Goal: Navigation & Orientation: Find specific page/section

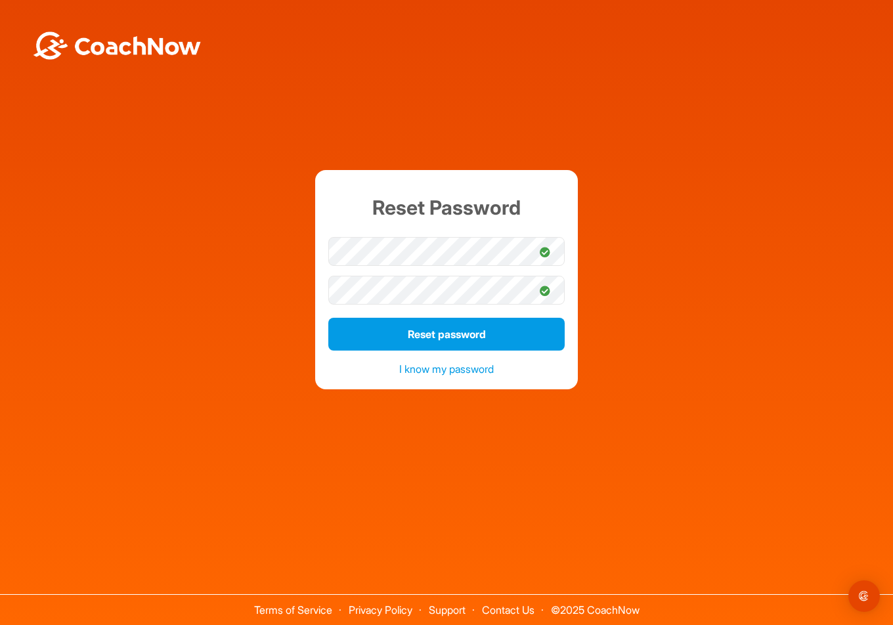
click at [365, 421] on div "Reset Password Reset password I know my password" at bounding box center [446, 276] width 893 height 553
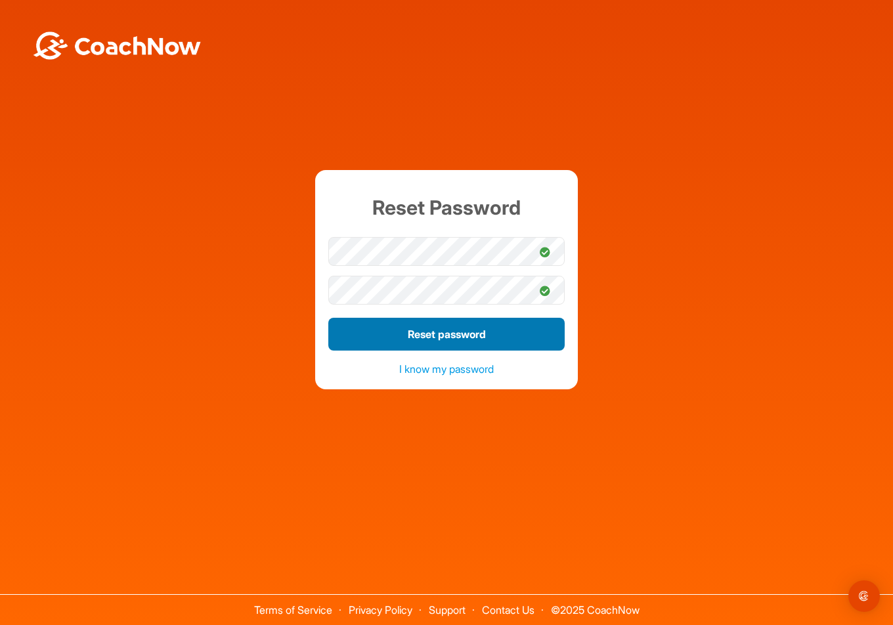
click at [413, 331] on button "Reset password" at bounding box center [446, 334] width 236 height 33
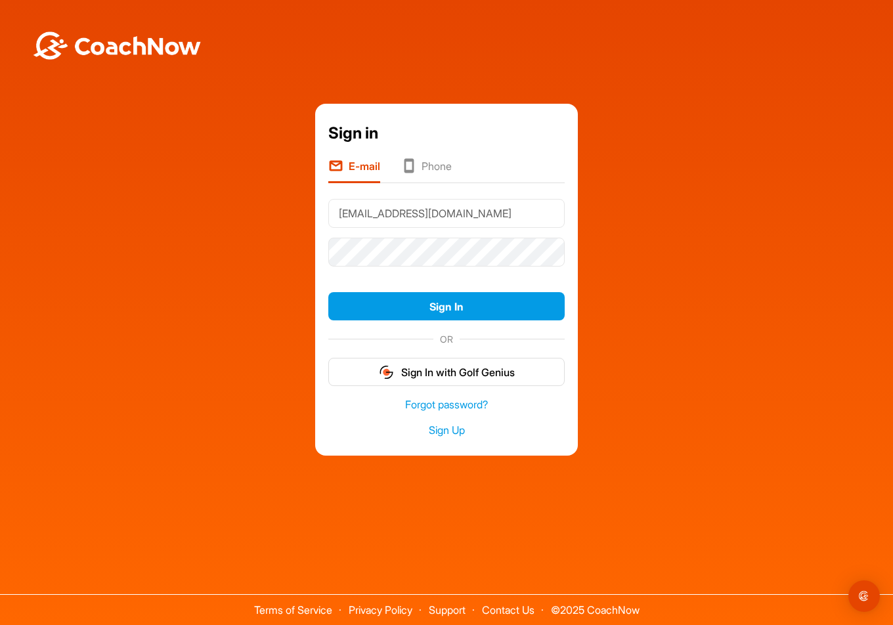
drag, startPoint x: 494, startPoint y: 221, endPoint x: 320, endPoint y: 211, distance: 174.2
click at [320, 211] on div "Sign in E-mail Phone studavison@netspace.net.au Sign In OR Sign In with Golf Ge…" at bounding box center [446, 280] width 263 height 352
type input "studav44@gmail.com"
click at [125, 266] on div "Sign in E-mail Phone studav44@gmail.com Sign In OR Sign In with Golf Genius For…" at bounding box center [447, 280] width 880 height 352
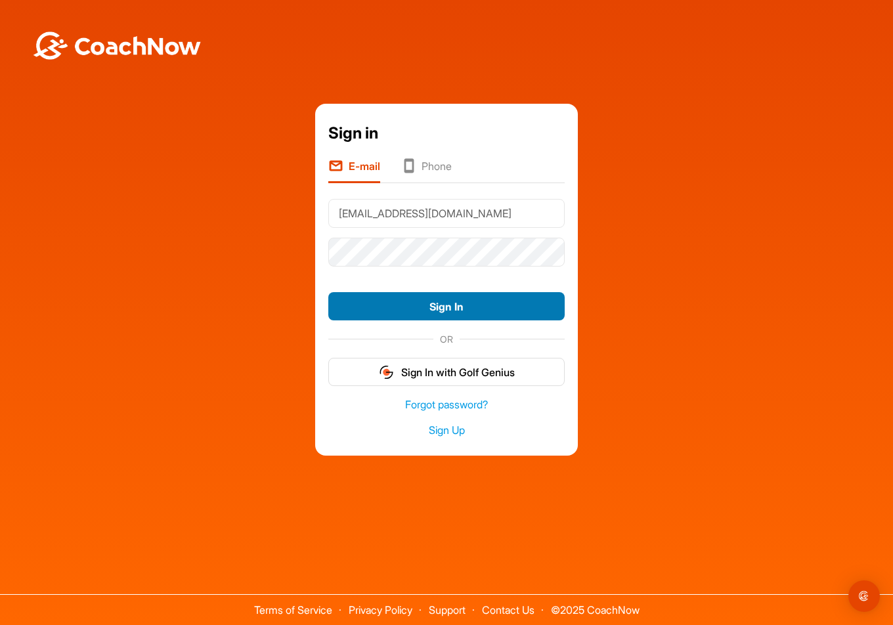
click at [485, 304] on button "Sign In" at bounding box center [446, 306] width 236 height 28
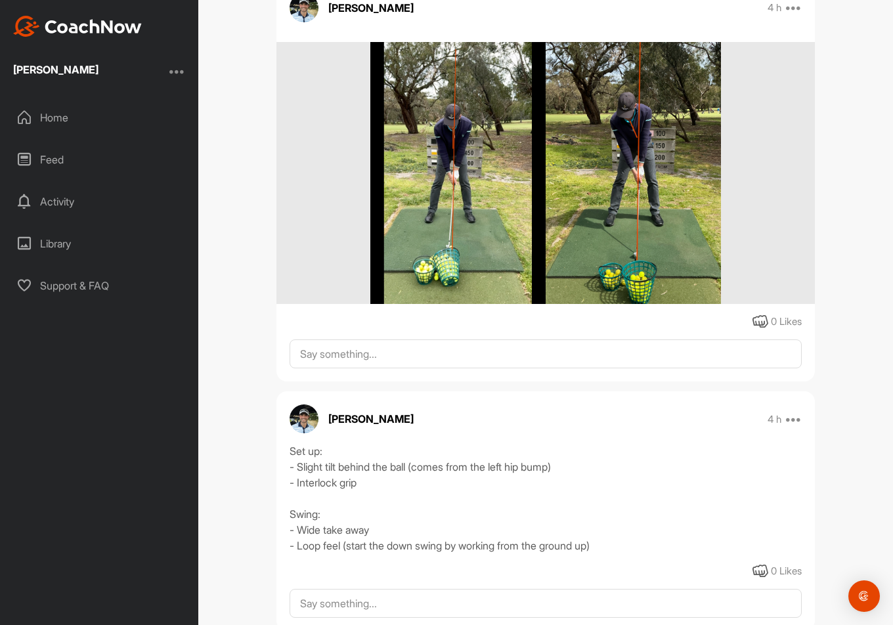
scroll to position [197, 0]
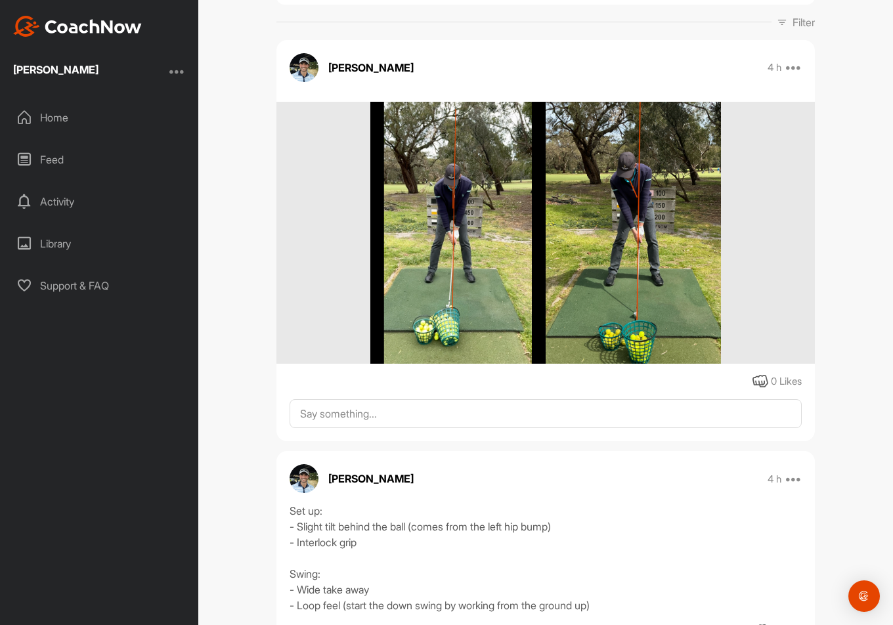
click at [467, 218] on img at bounding box center [545, 233] width 350 height 263
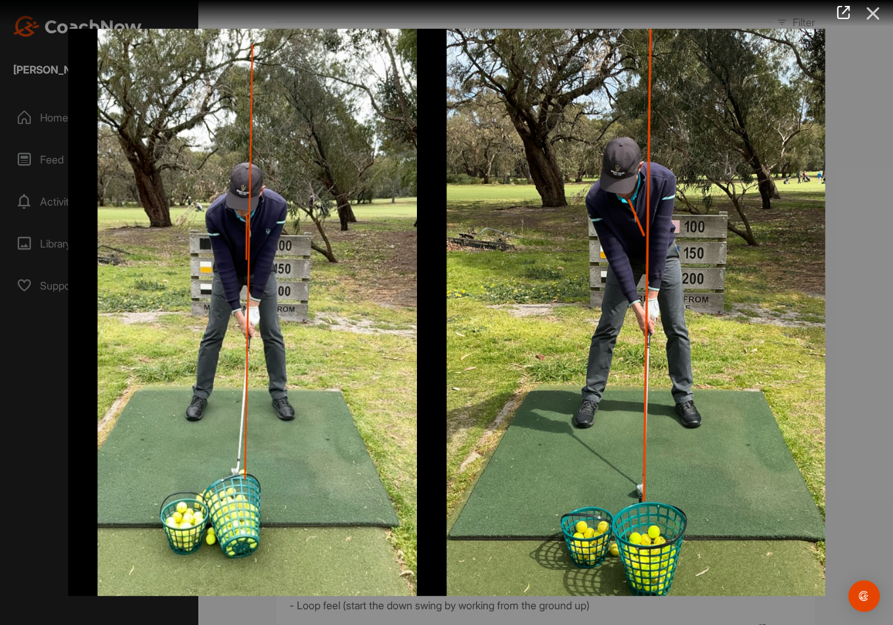
click at [875, 13] on icon at bounding box center [873, 13] width 30 height 24
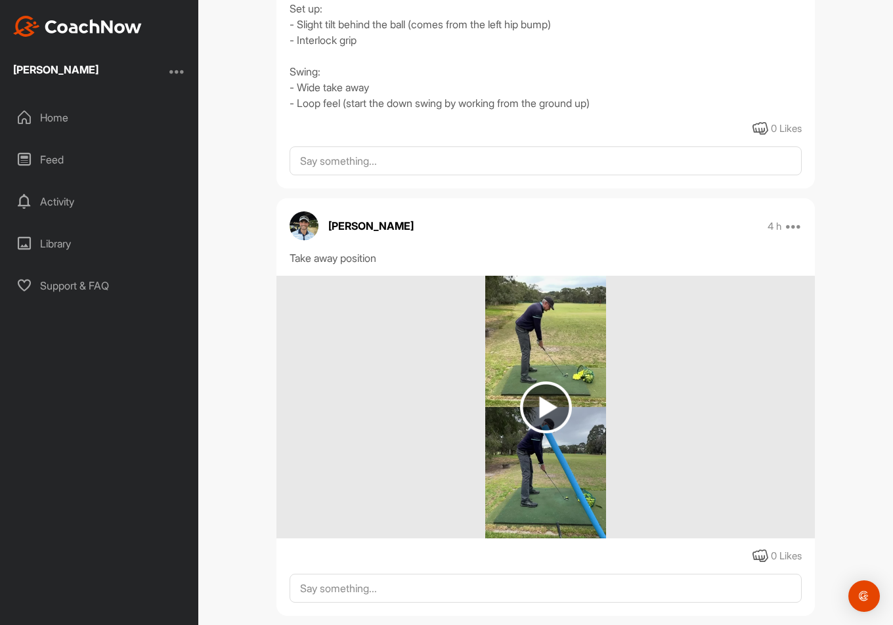
scroll to position [722, 0]
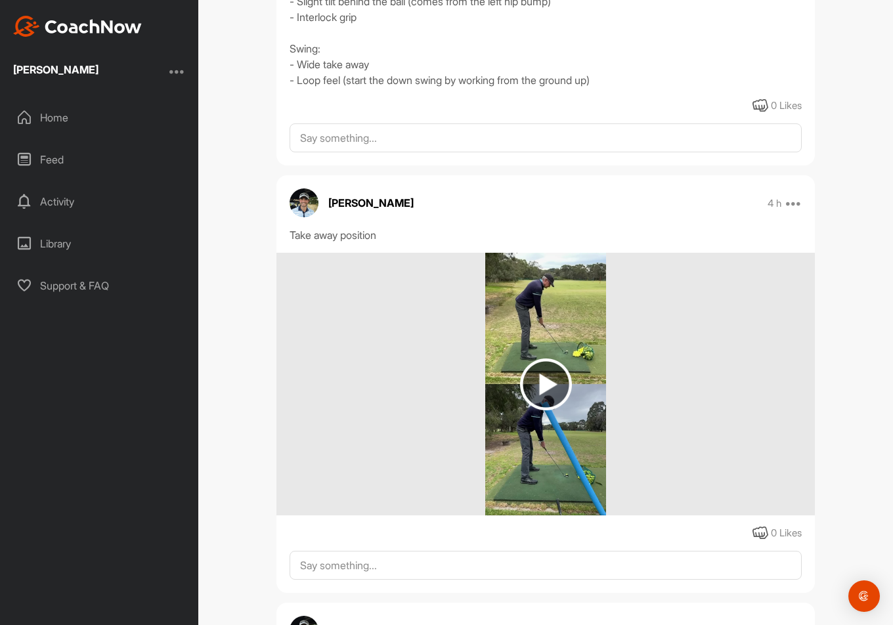
click at [541, 386] on img at bounding box center [546, 384] width 52 height 52
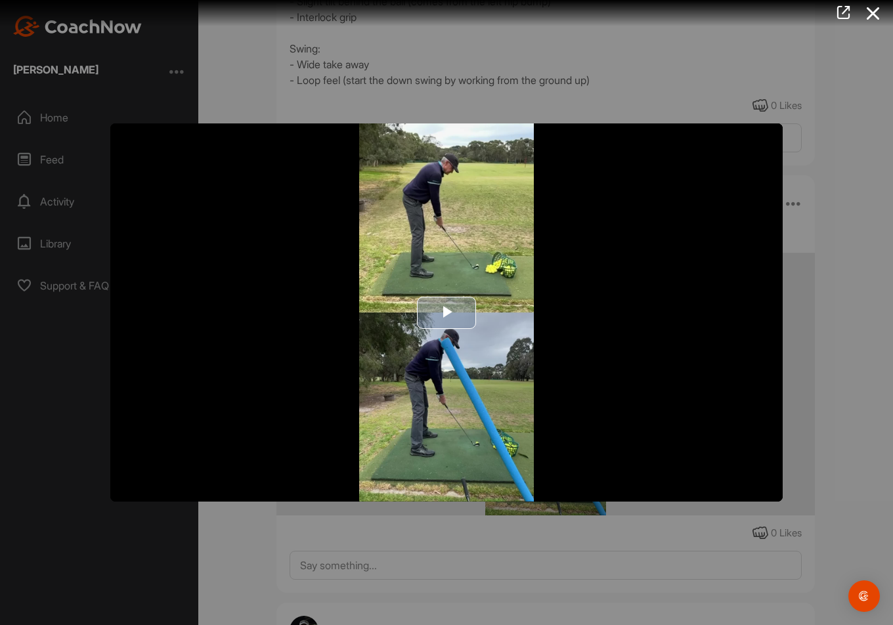
click at [446, 312] on span "Video Player" at bounding box center [446, 312] width 0 height 0
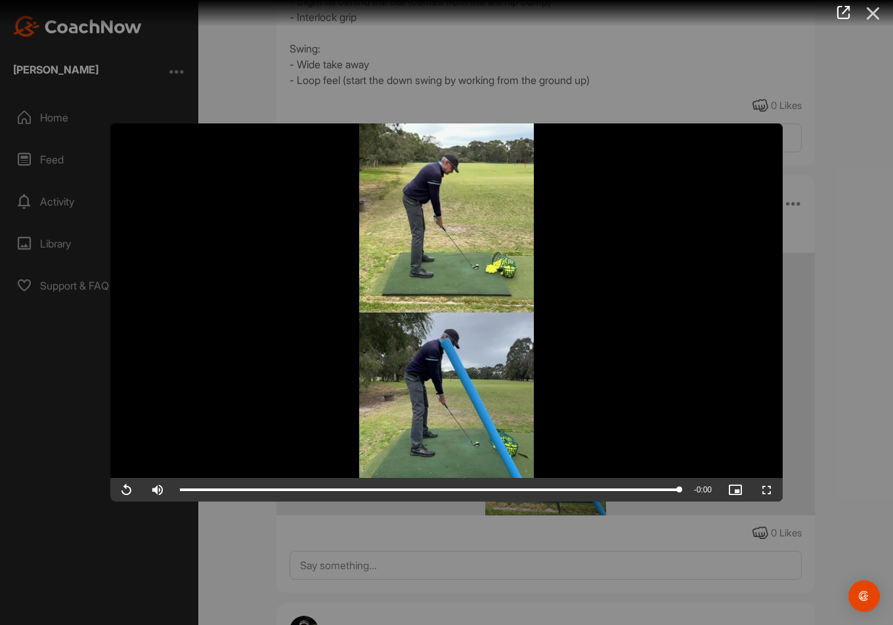
click at [873, 12] on icon at bounding box center [873, 13] width 30 height 24
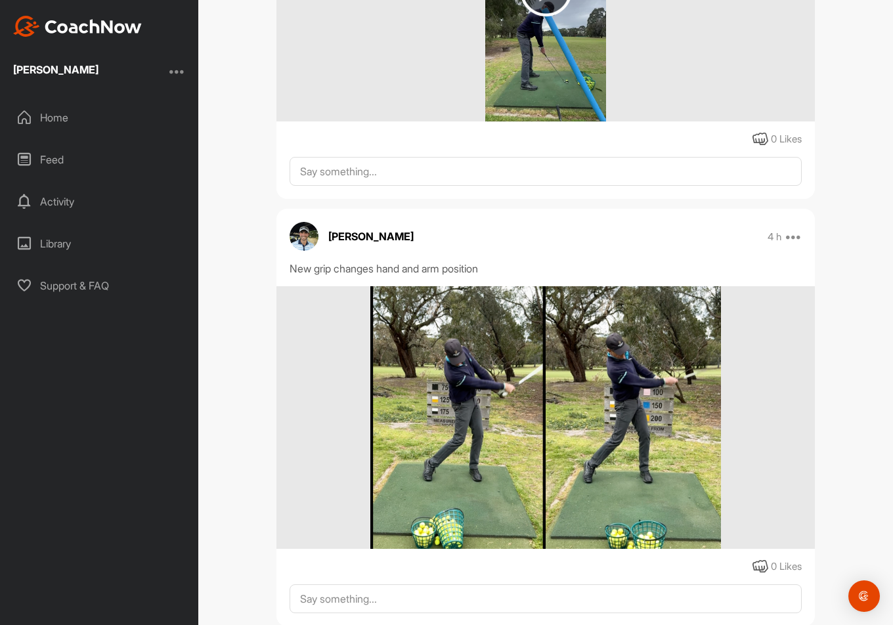
scroll to position [1182, 0]
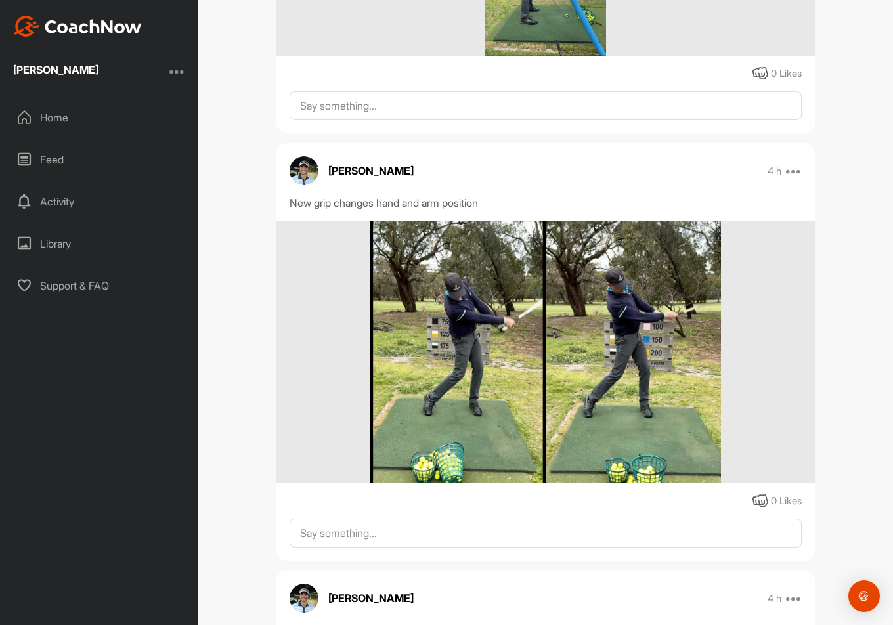
click at [538, 397] on img at bounding box center [545, 352] width 350 height 263
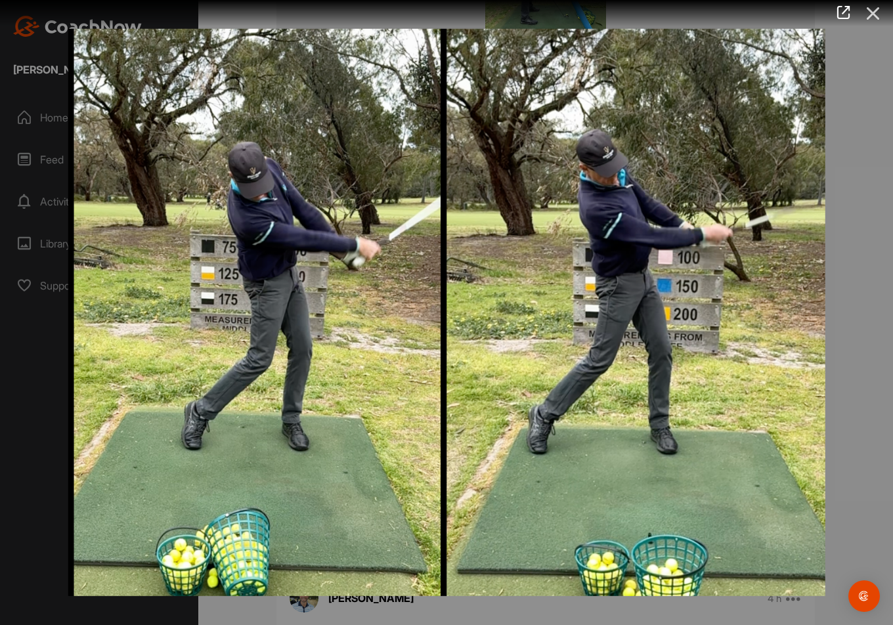
click at [876, 8] on icon at bounding box center [873, 13] width 30 height 24
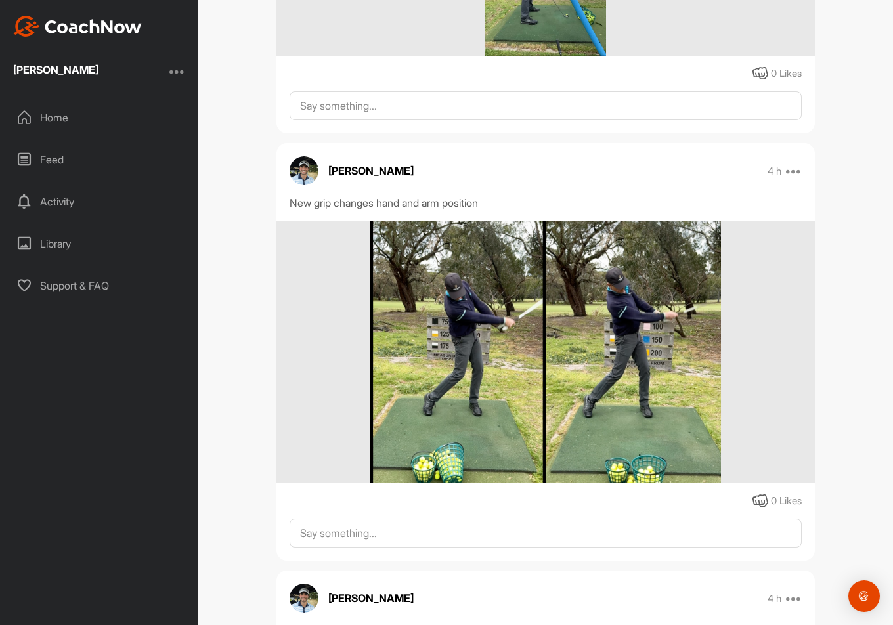
scroll to position [1503, 0]
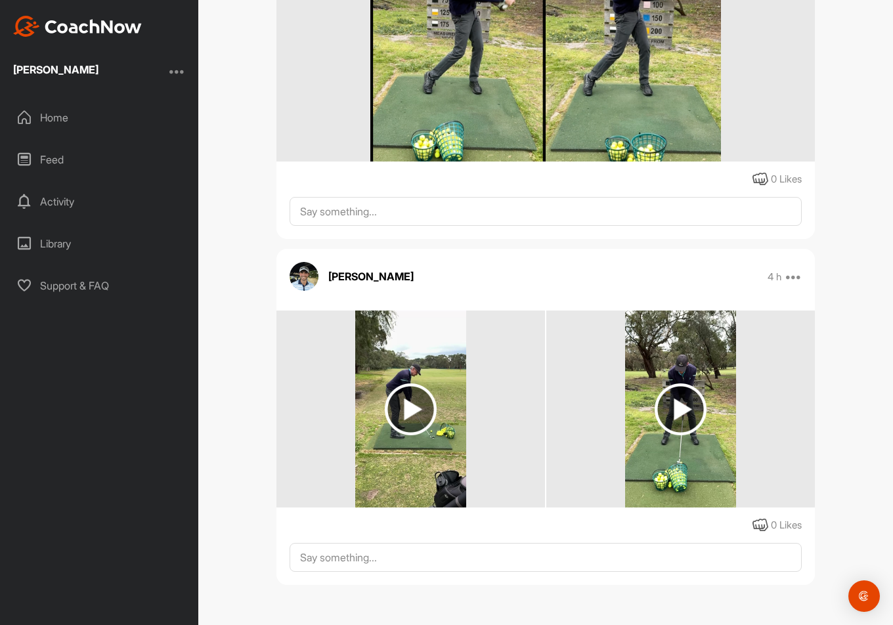
click at [403, 410] on img at bounding box center [411, 409] width 52 height 52
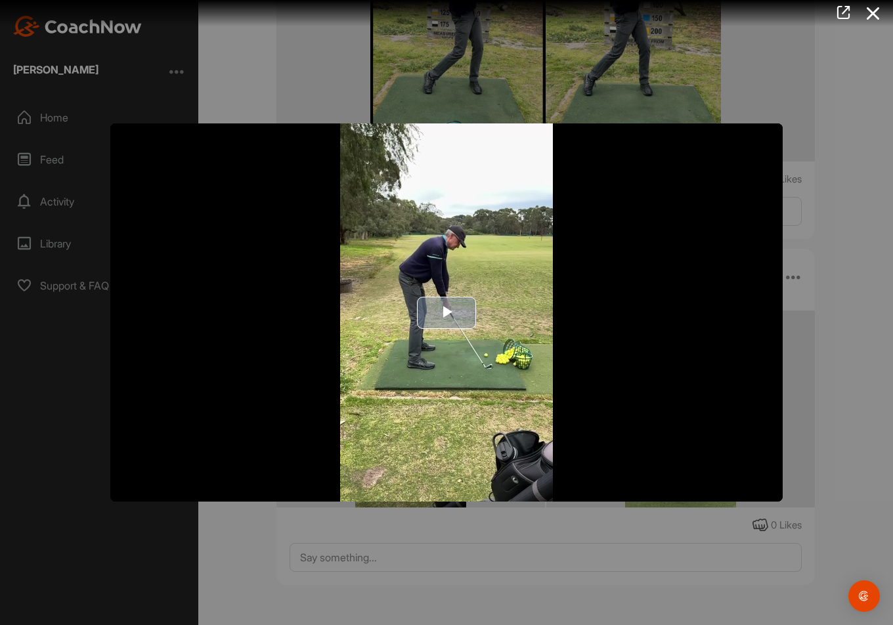
click at [446, 312] on span "Video Player" at bounding box center [446, 312] width 0 height 0
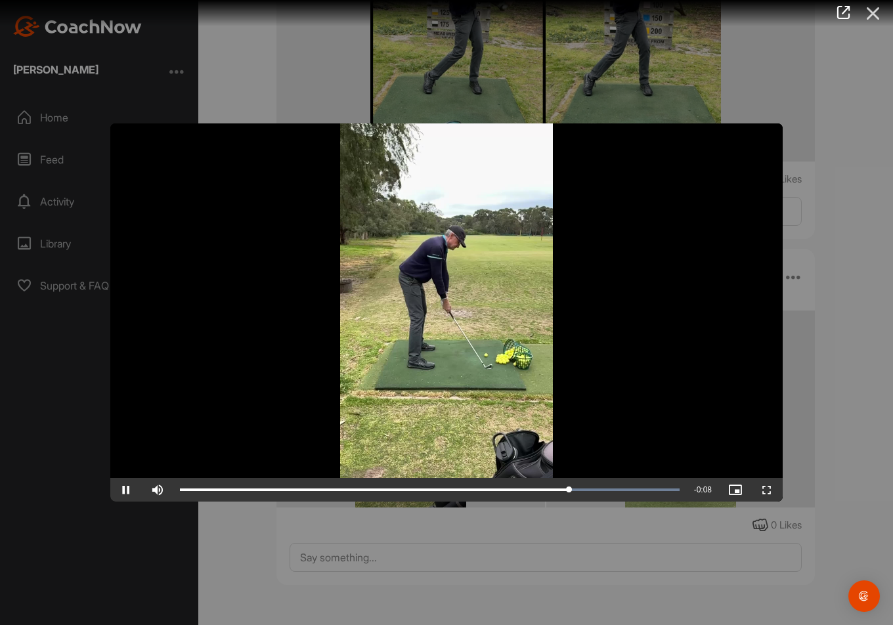
click at [866, 13] on icon at bounding box center [873, 13] width 30 height 24
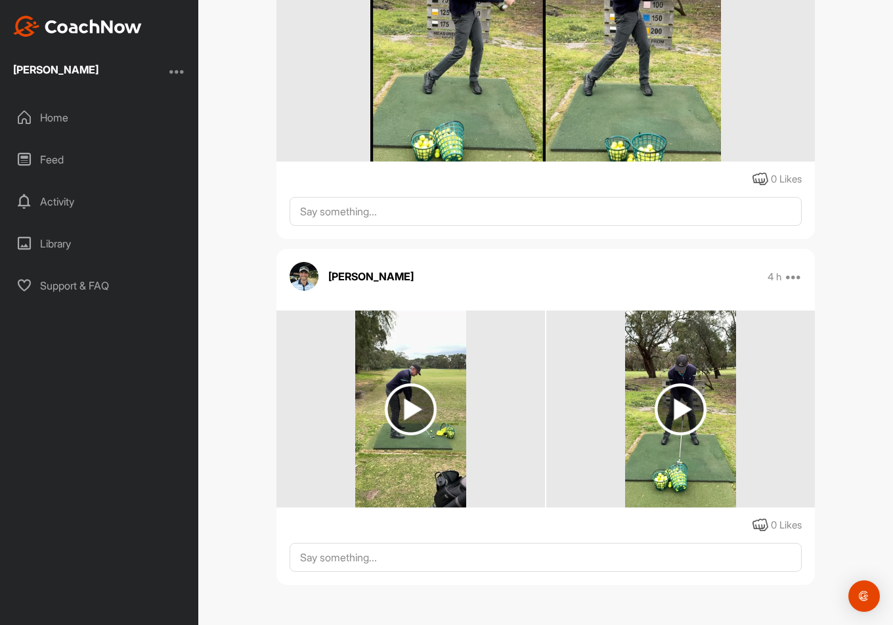
click at [673, 404] on img at bounding box center [681, 409] width 52 height 52
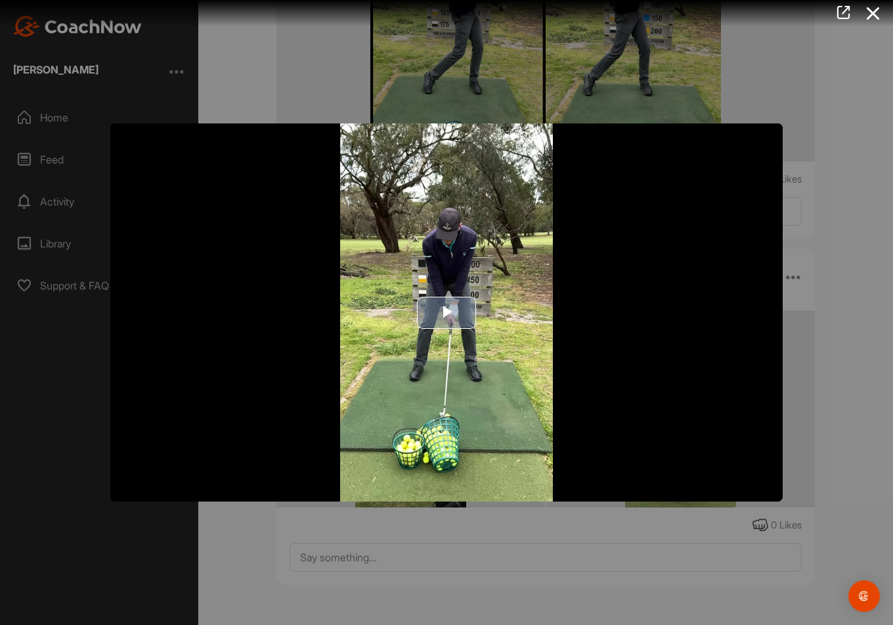
click at [446, 312] on span "Video Player" at bounding box center [446, 312] width 0 height 0
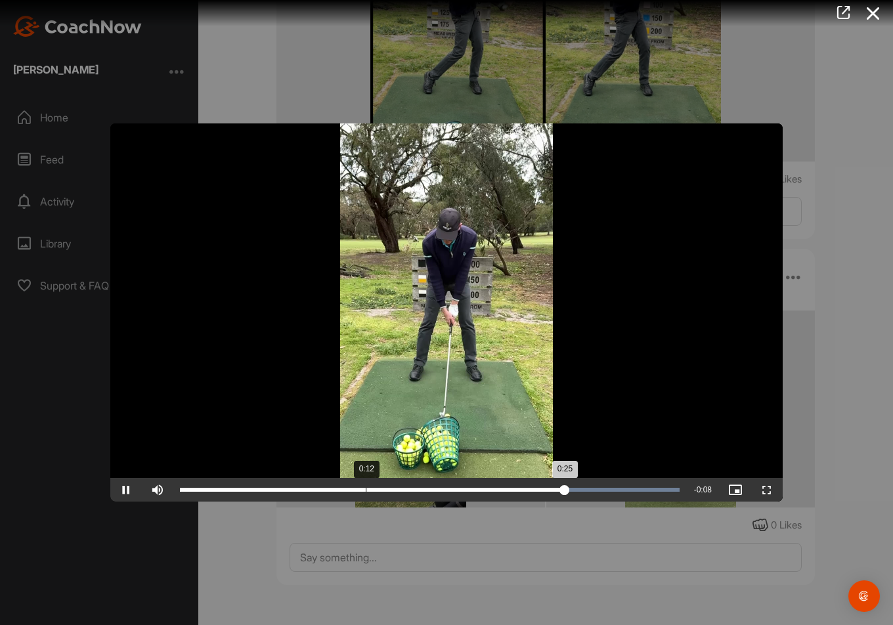
click at [366, 494] on div "Loaded : 100.00% 0:12 0:25" at bounding box center [429, 490] width 513 height 24
click at [126, 490] on span "Video Player" at bounding box center [126, 490] width 32 height 0
drag, startPoint x: 391, startPoint y: 490, endPoint x: 380, endPoint y: 488, distance: 11.3
click at [380, 488] on div "0:13" at bounding box center [280, 490] width 200 height 4
click at [383, 491] on div "0:13" at bounding box center [281, 490] width 203 height 4
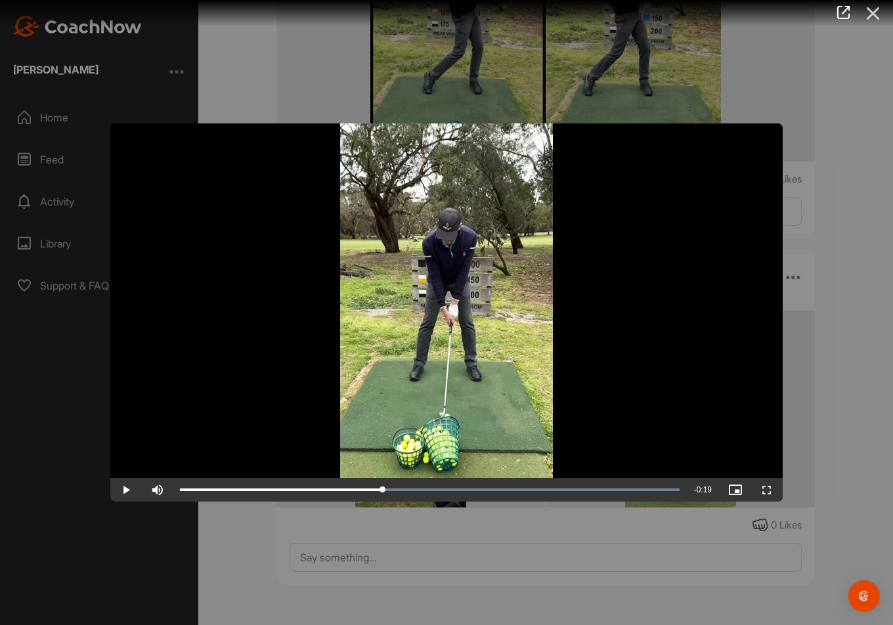
click at [879, 13] on icon at bounding box center [873, 13] width 30 height 24
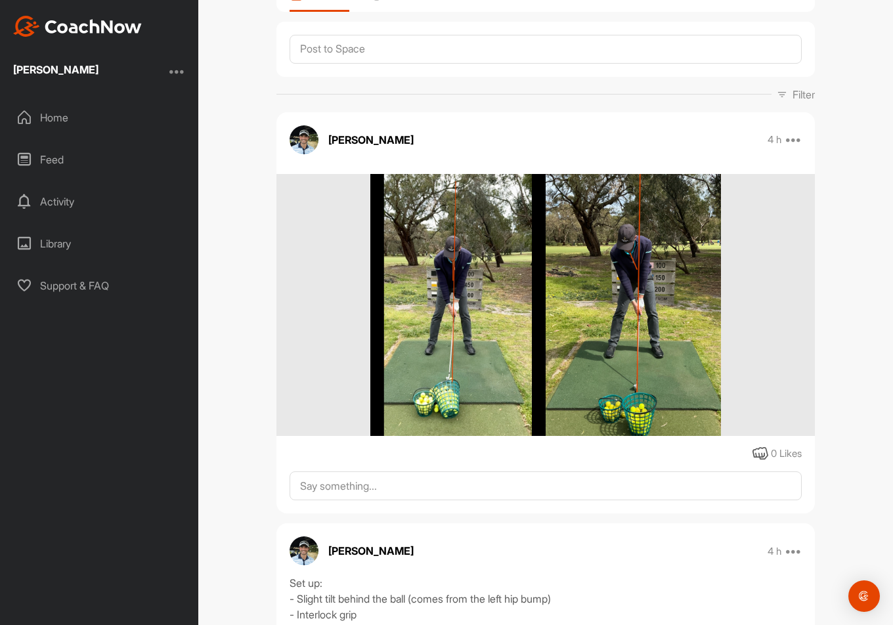
scroll to position [0, 0]
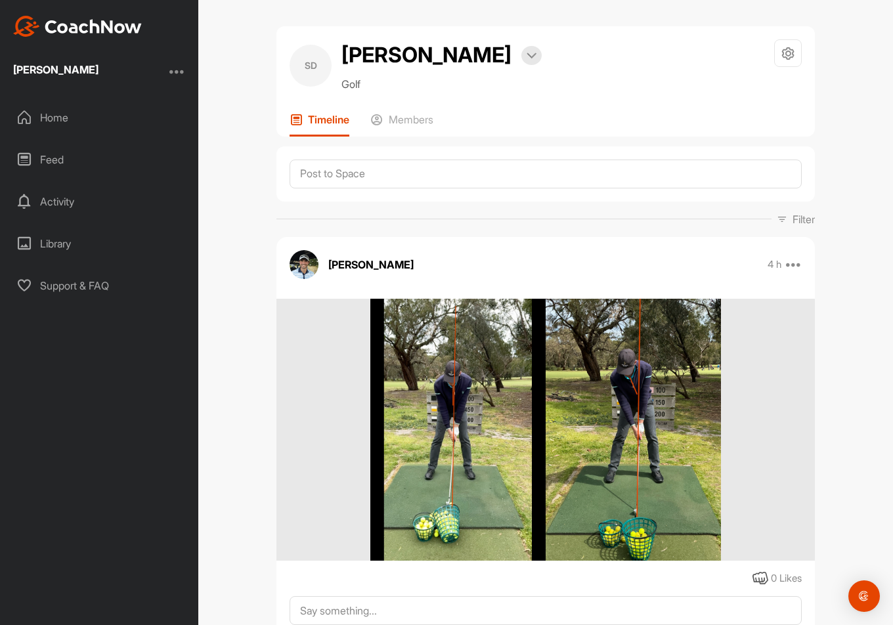
click at [49, 119] on div "Home" at bounding box center [99, 117] width 185 height 33
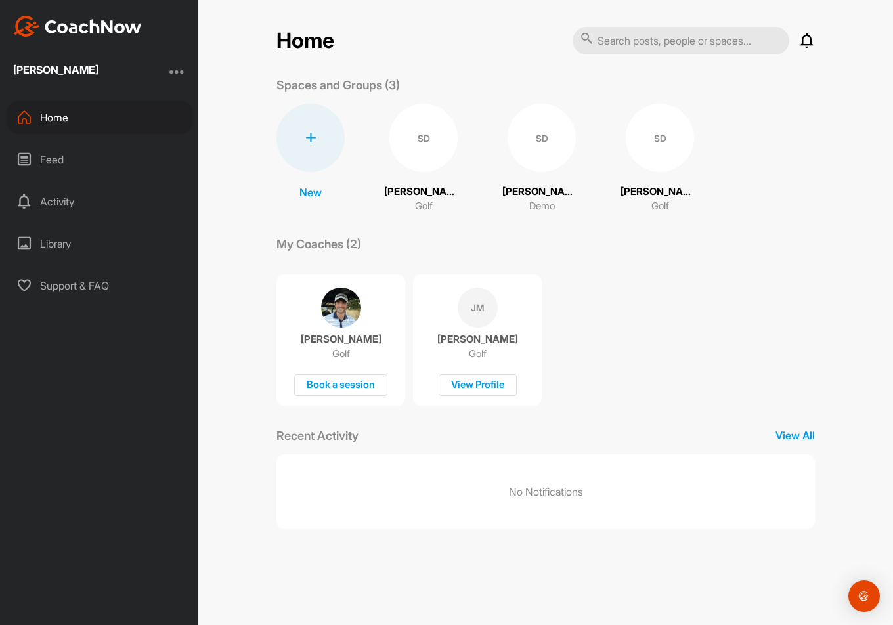
click at [334, 292] on img at bounding box center [341, 308] width 40 height 40
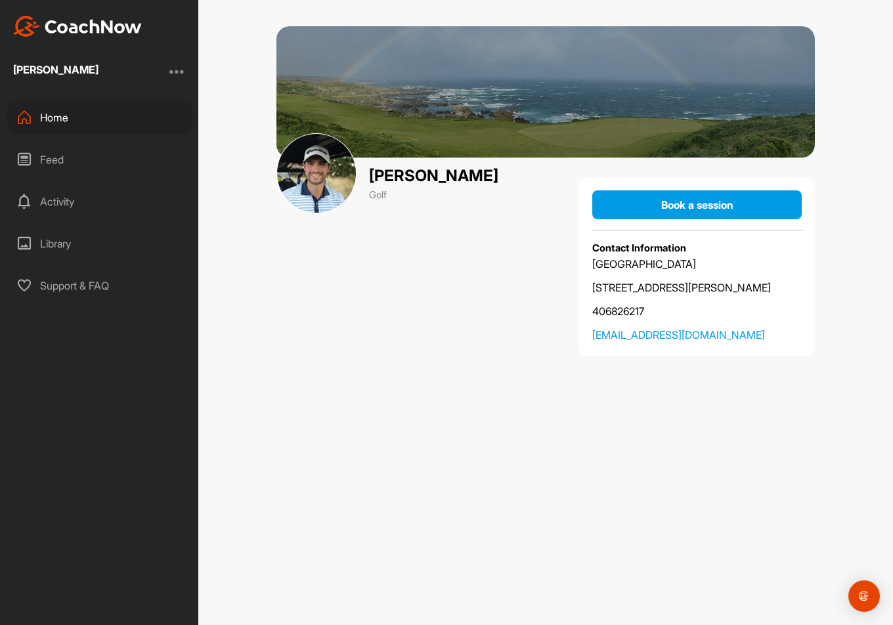
click at [60, 160] on div "Feed" at bounding box center [99, 159] width 185 height 33
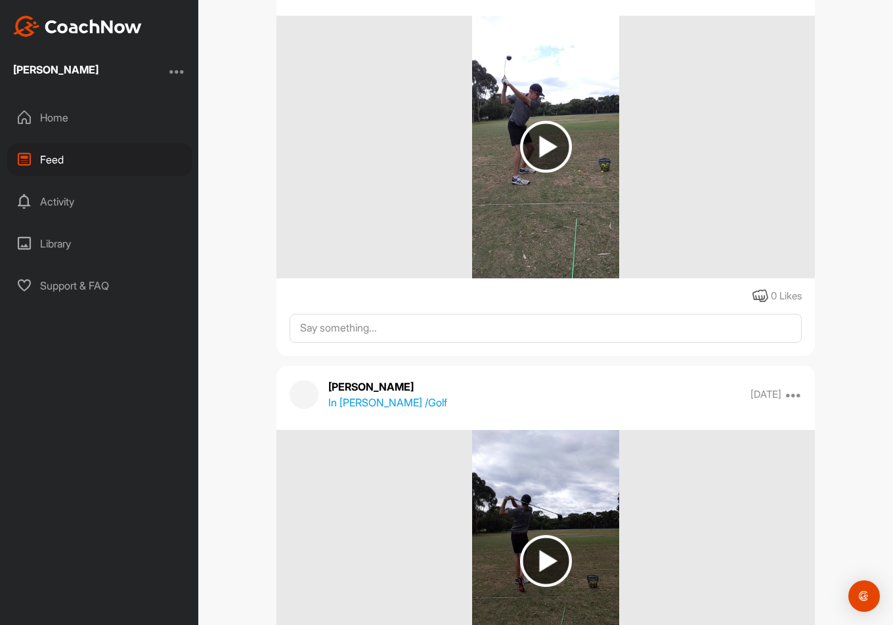
scroll to position [3282, 0]
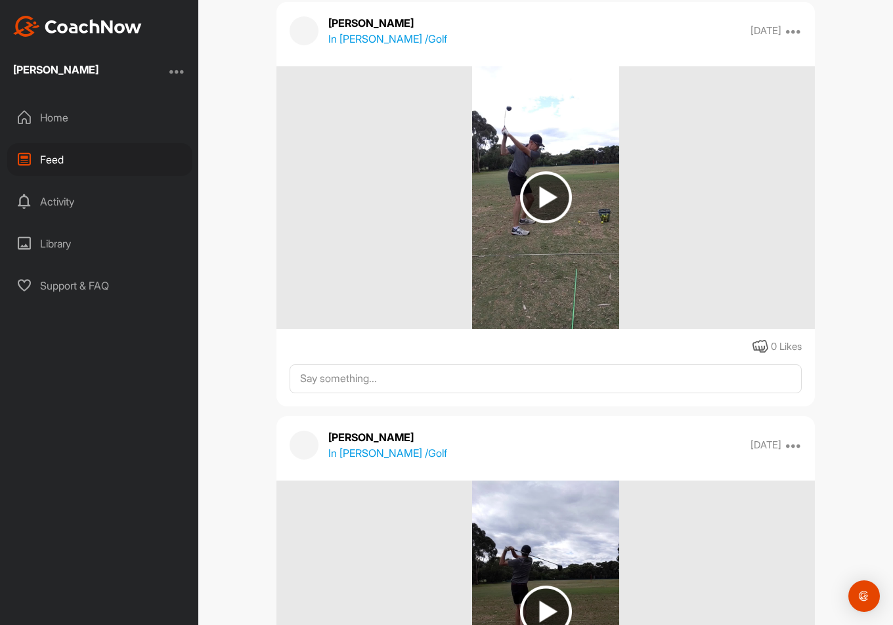
click at [540, 184] on img at bounding box center [546, 197] width 52 height 52
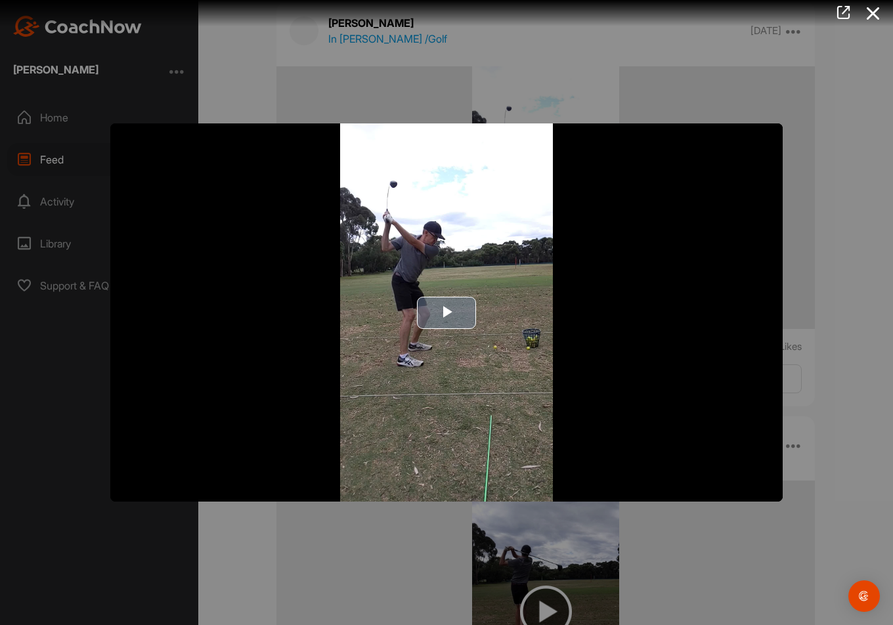
click at [446, 312] on span "Video Player" at bounding box center [446, 312] width 0 height 0
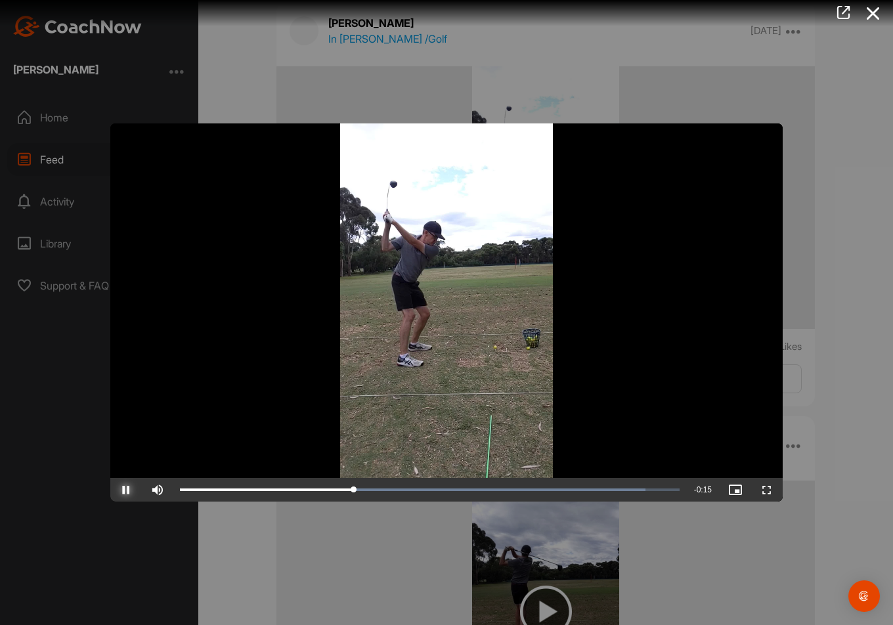
click at [123, 490] on span "Video Player" at bounding box center [126, 490] width 32 height 0
drag, startPoint x: 356, startPoint y: 492, endPoint x: 343, endPoint y: 494, distance: 13.3
click at [343, 492] on div "0:07" at bounding box center [261, 490] width 163 height 4
click at [120, 490] on span "Video Player" at bounding box center [126, 490] width 32 height 0
click at [876, 13] on icon at bounding box center [873, 13] width 30 height 24
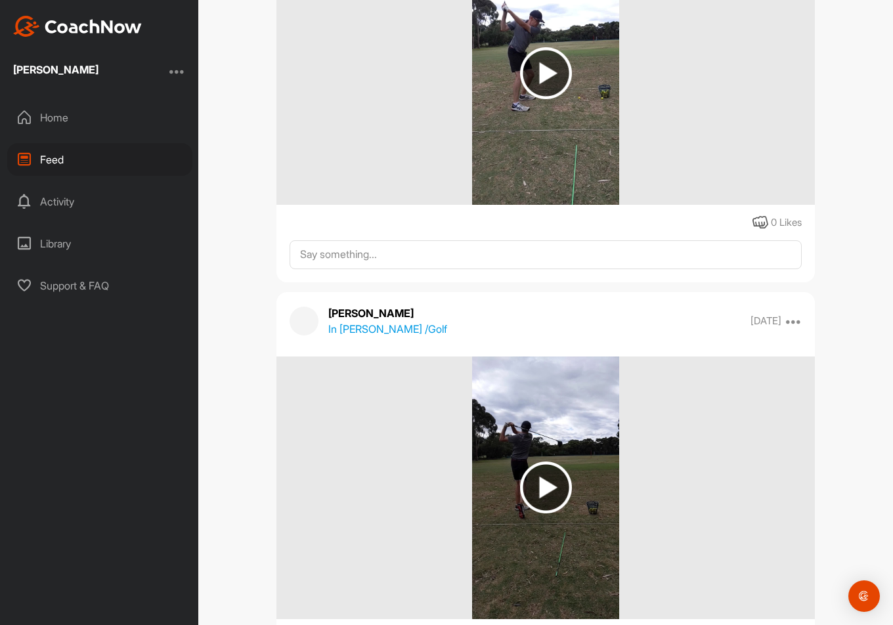
scroll to position [3545, 0]
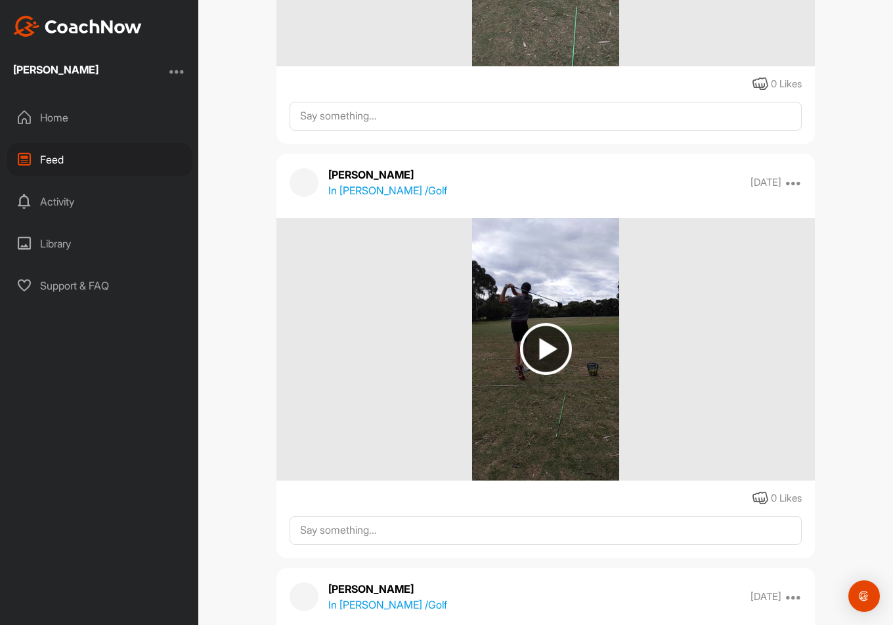
click at [538, 348] on img at bounding box center [546, 349] width 52 height 52
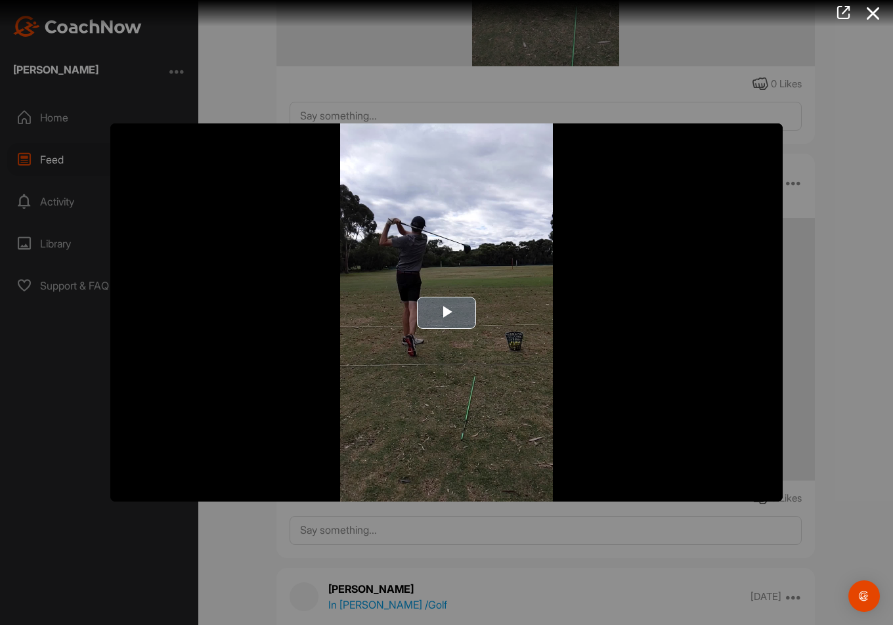
click at [446, 312] on span "Video Player" at bounding box center [446, 312] width 0 height 0
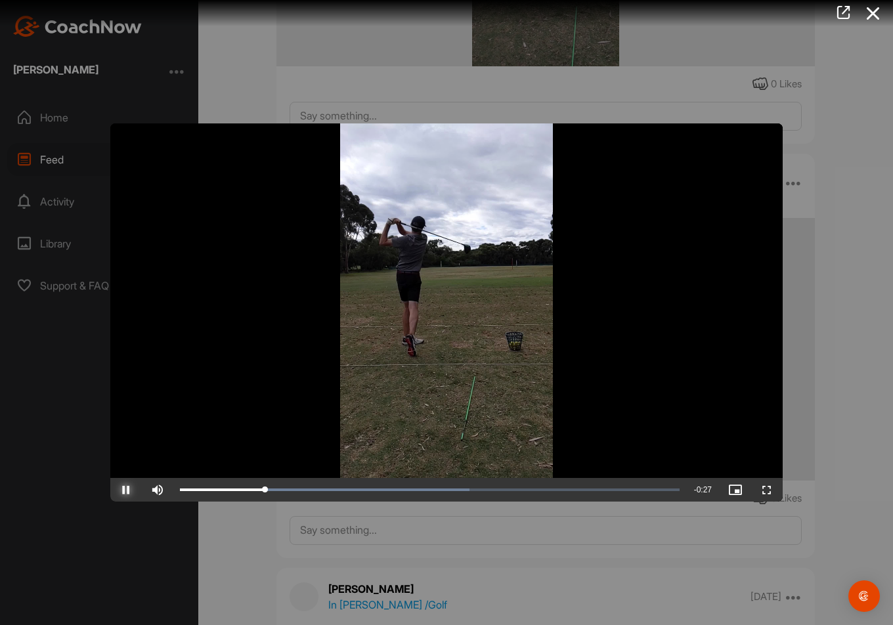
click at [127, 490] on span "Video Player" at bounding box center [126, 490] width 32 height 0
click at [872, 10] on icon at bounding box center [873, 13] width 30 height 24
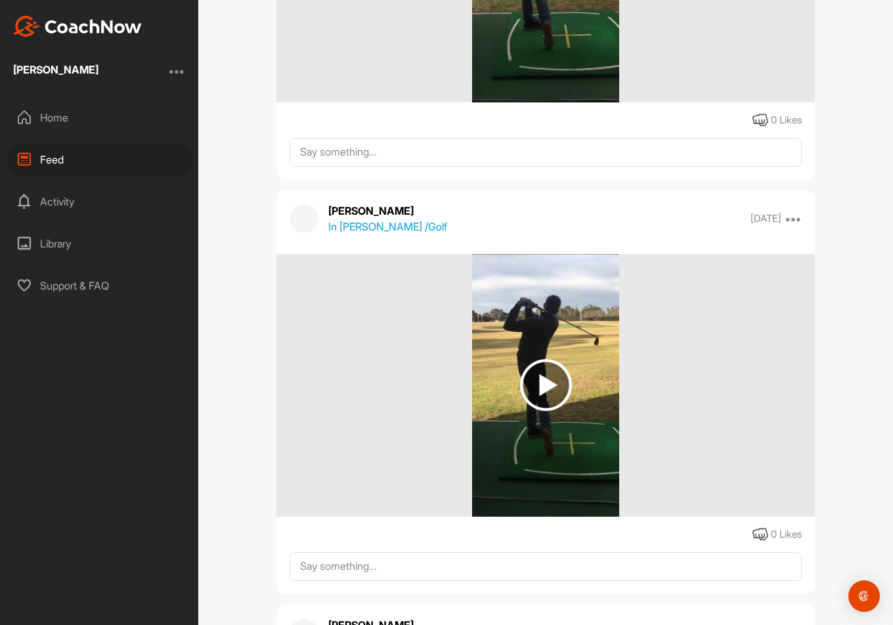
scroll to position [5317, 0]
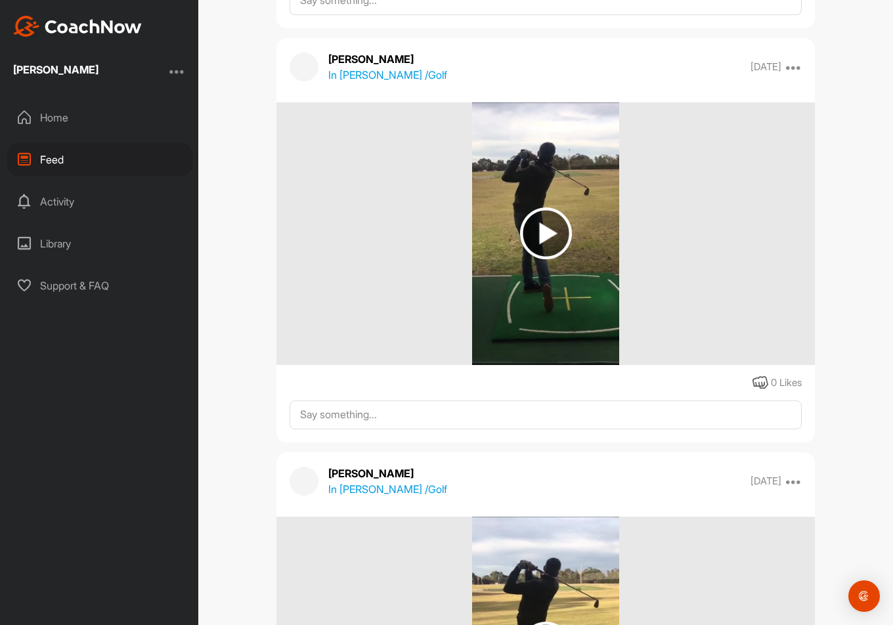
click at [540, 225] on img at bounding box center [546, 233] width 52 height 52
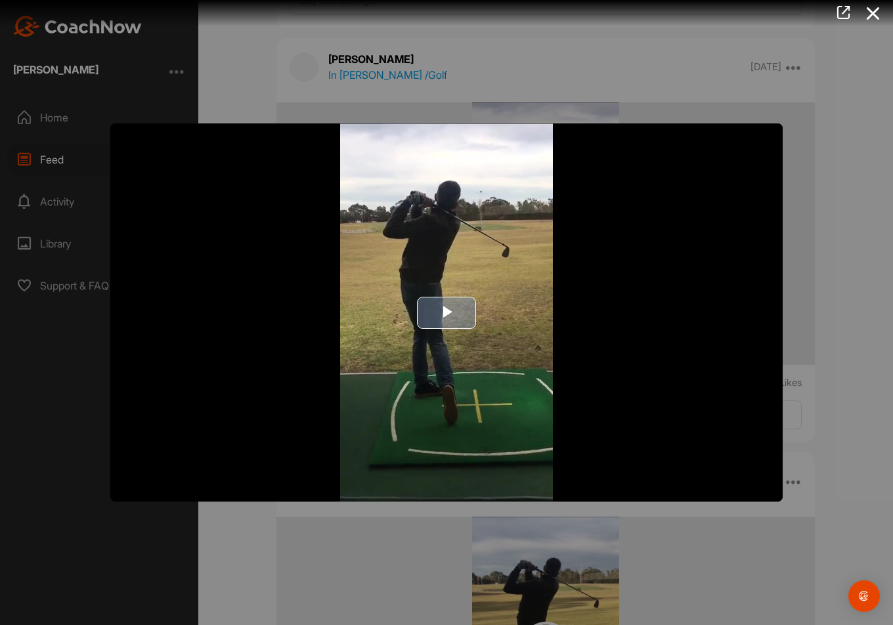
click at [446, 312] on span "Video Player" at bounding box center [446, 312] width 0 height 0
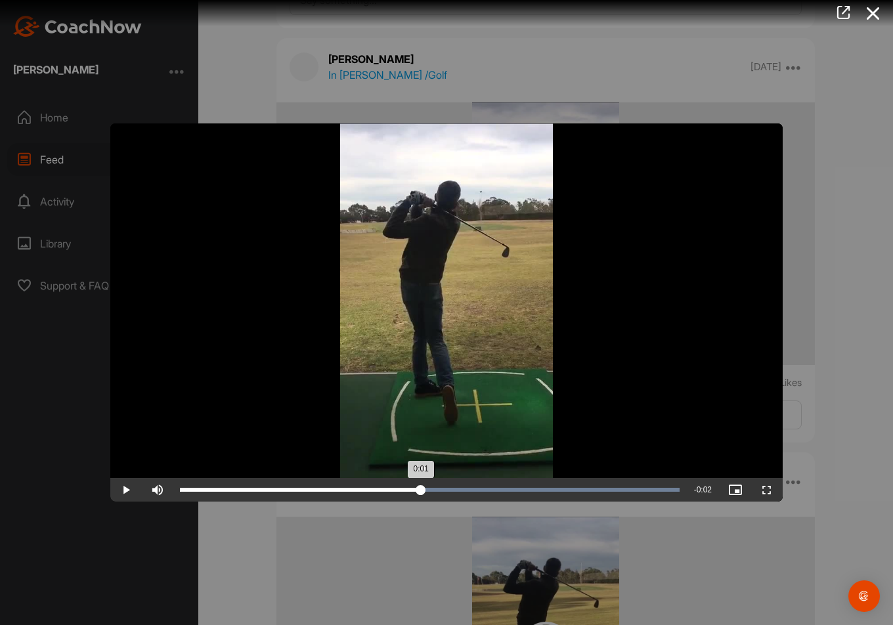
drag, startPoint x: 682, startPoint y: 488, endPoint x: 421, endPoint y: 493, distance: 261.3
click at [421, 492] on div "0:01" at bounding box center [300, 490] width 241 height 4
click at [872, 16] on icon at bounding box center [873, 13] width 30 height 24
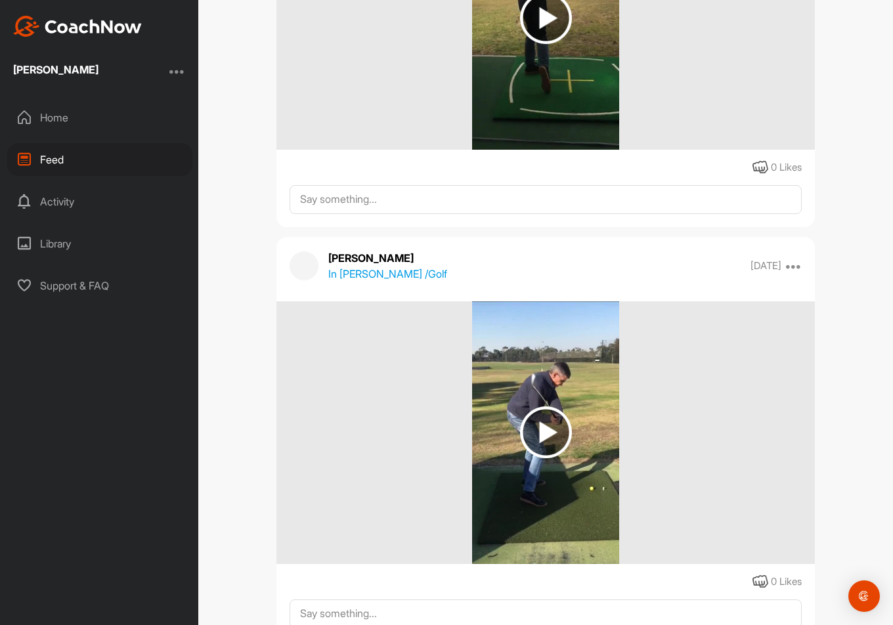
scroll to position [6565, 0]
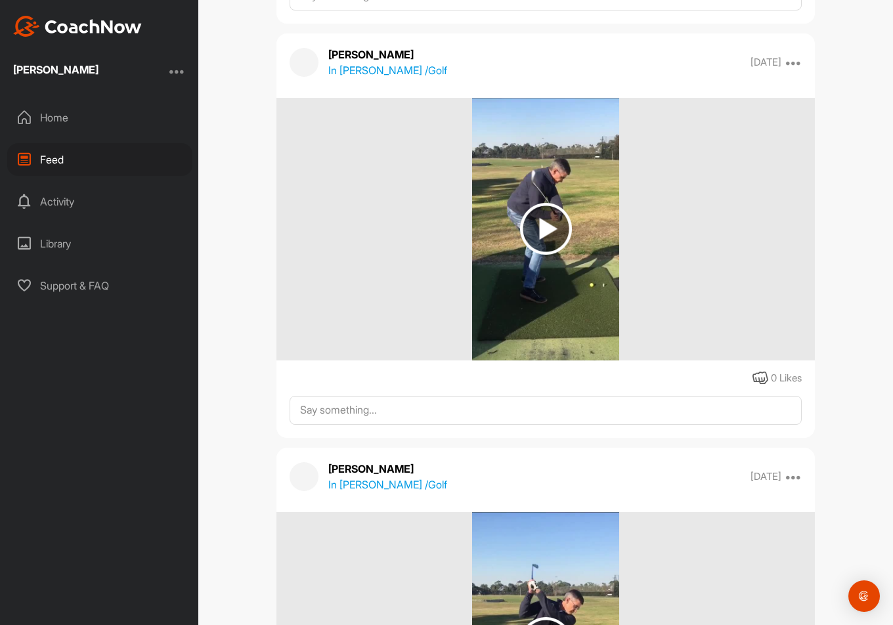
click at [548, 224] on img at bounding box center [546, 229] width 52 height 52
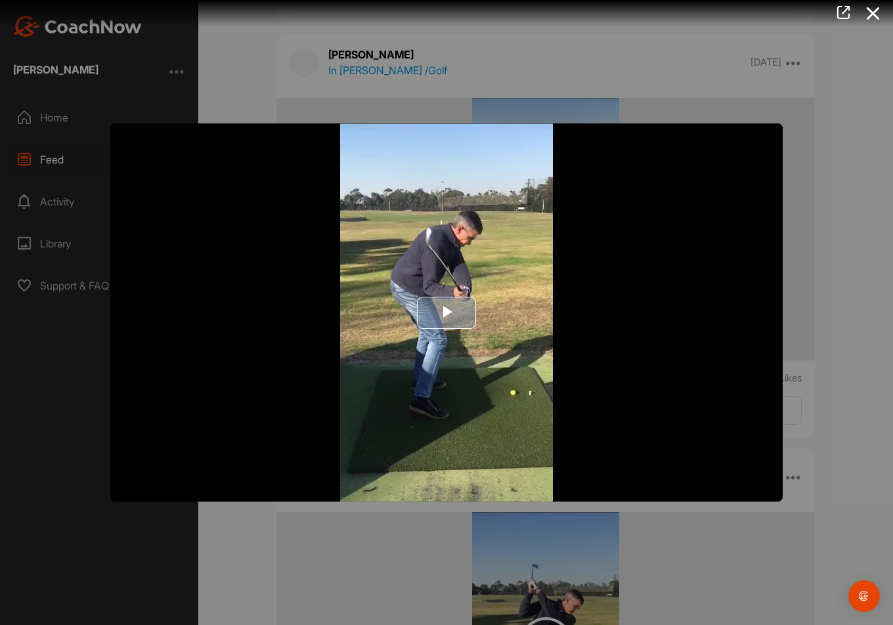
click at [446, 312] on span "Video Player" at bounding box center [446, 312] width 0 height 0
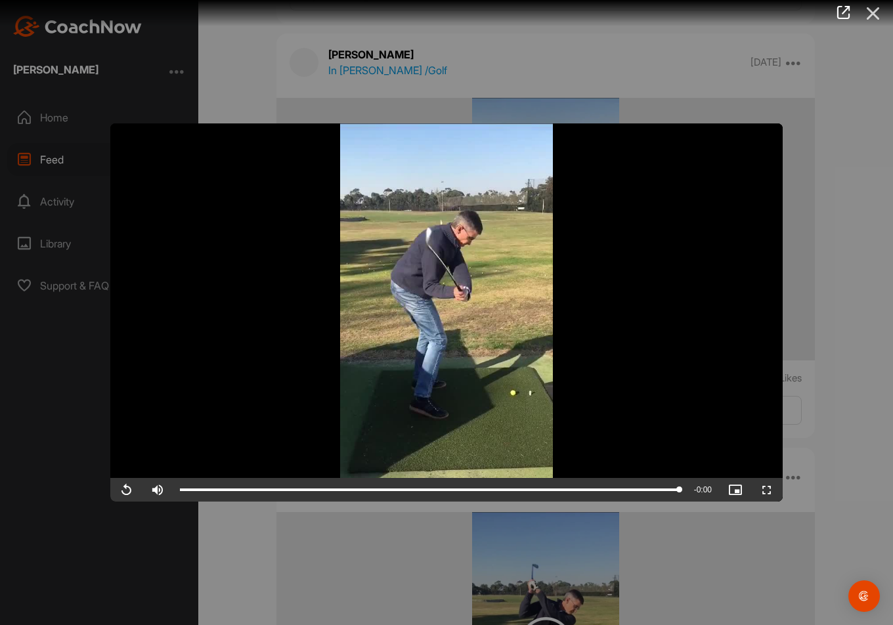
click at [870, 8] on icon at bounding box center [873, 13] width 30 height 24
